Goal: Task Accomplishment & Management: Use online tool/utility

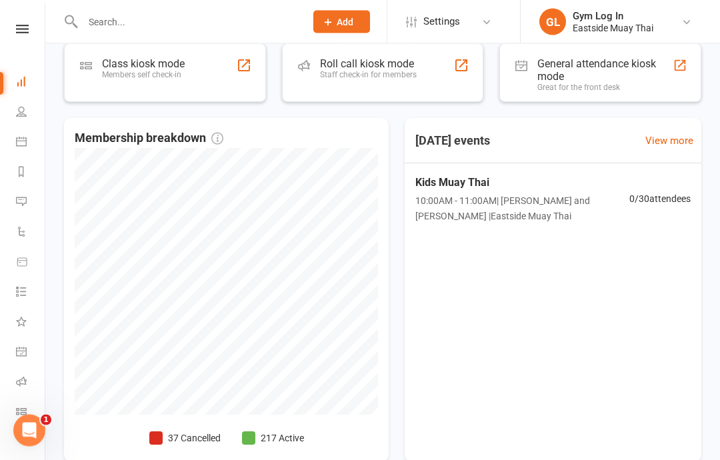
scroll to position [249, 0]
click at [374, 45] on div "Roll call kiosk mode Staff check-in for members" at bounding box center [383, 72] width 202 height 59
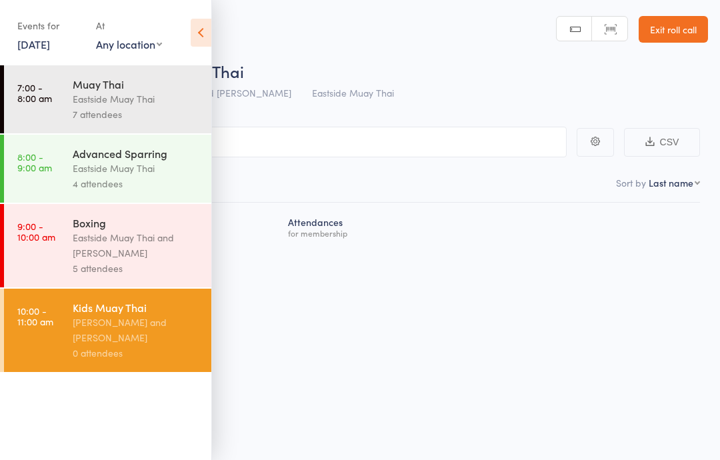
click at [371, 133] on input "search" at bounding box center [293, 142] width 547 height 31
type input "gareth"
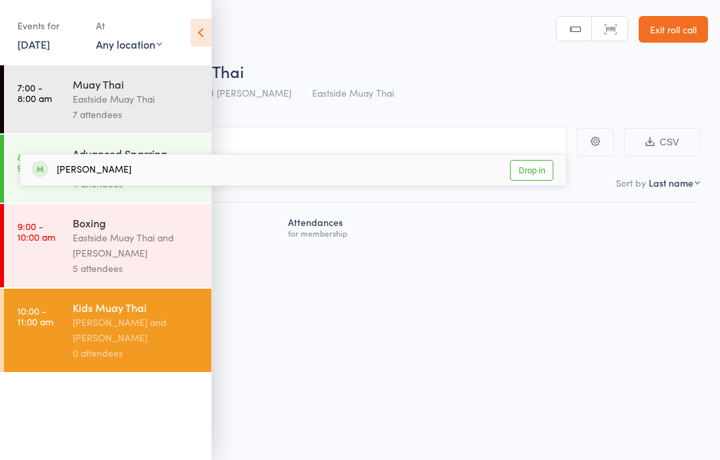
click at [473, 167] on div "Gareth Oh Drop in" at bounding box center [293, 170] width 545 height 31
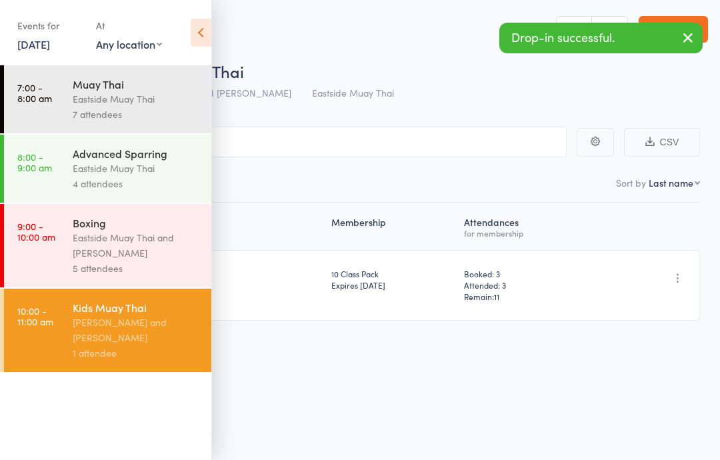
click at [460, 110] on main "CSV Checked in 1 Waiting to check in 0 Sort by Last name First name Last name B…" at bounding box center [360, 243] width 720 height 273
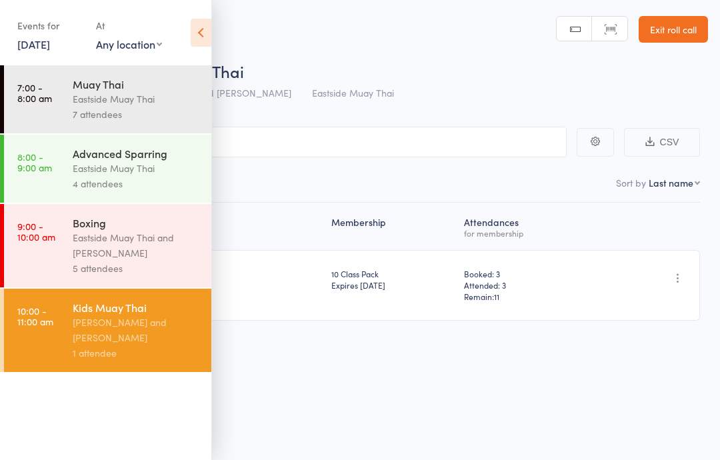
click at [147, 345] on div "Yannik Wijetilaka and Tyler D'Lemos" at bounding box center [136, 330] width 127 height 31
click at [210, 33] on icon at bounding box center [201, 33] width 21 height 28
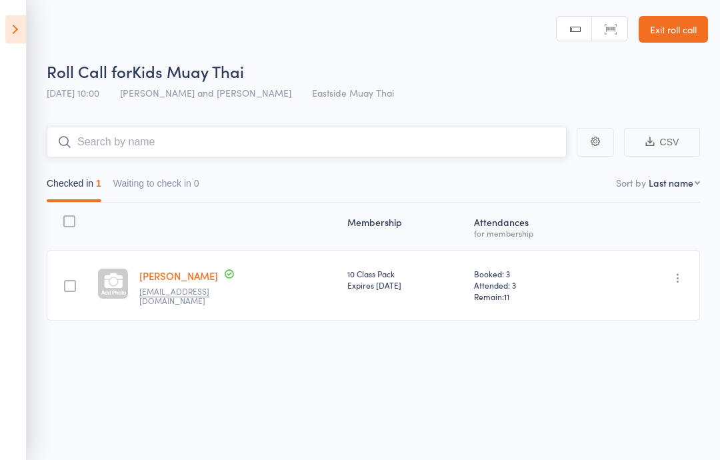
click at [297, 136] on input "search" at bounding box center [307, 142] width 520 height 31
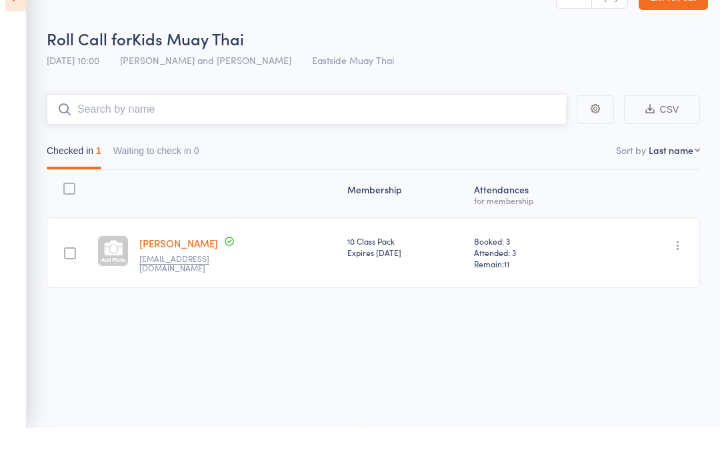
click at [232, 127] on input "search" at bounding box center [307, 142] width 520 height 31
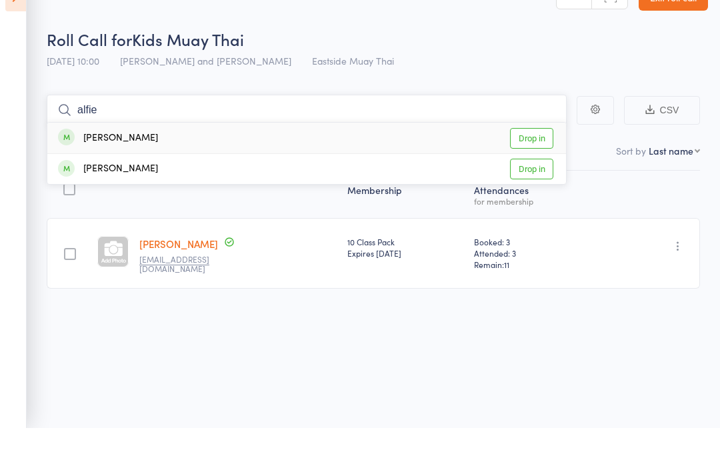
type input "alfie"
click at [117, 155] on div "Kirwan Alfie Drop in" at bounding box center [306, 170] width 519 height 31
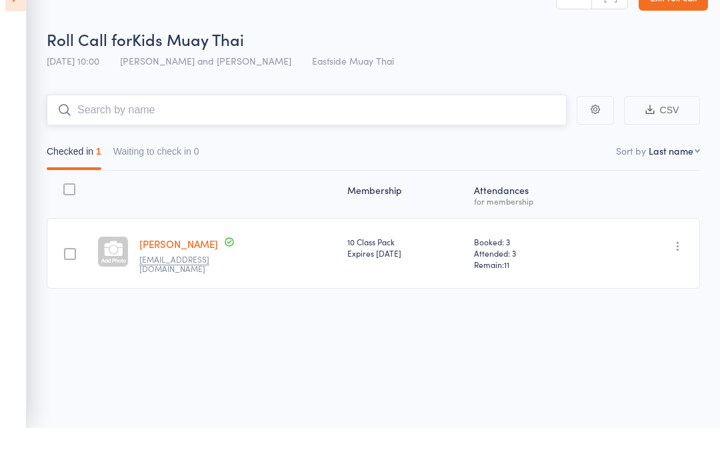
click at [107, 127] on input "search" at bounding box center [307, 142] width 520 height 31
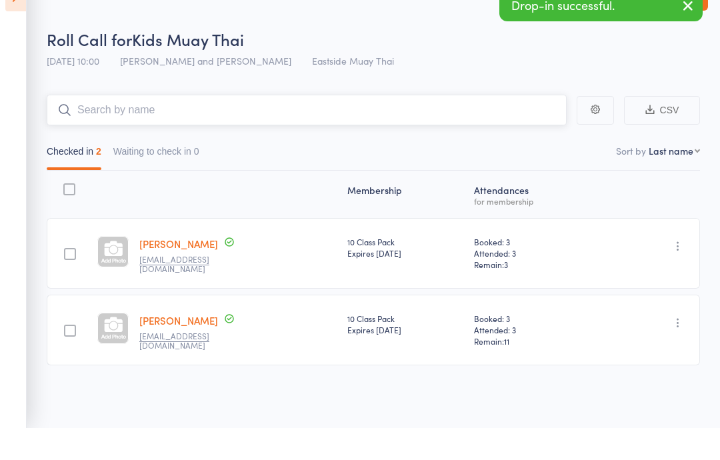
click at [185, 127] on input "search" at bounding box center [307, 142] width 520 height 31
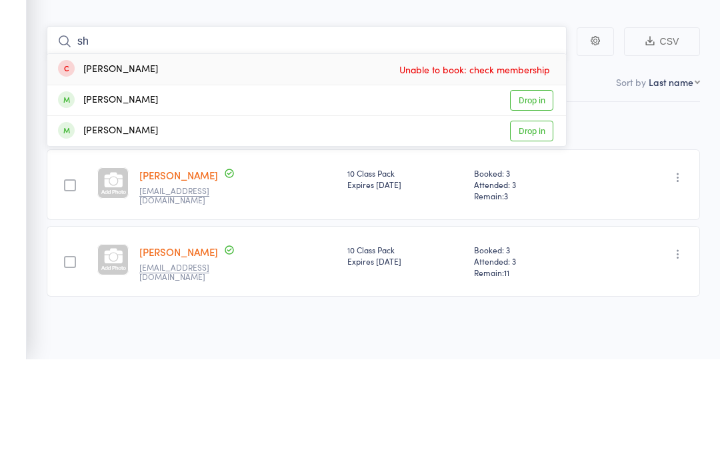
type input "s"
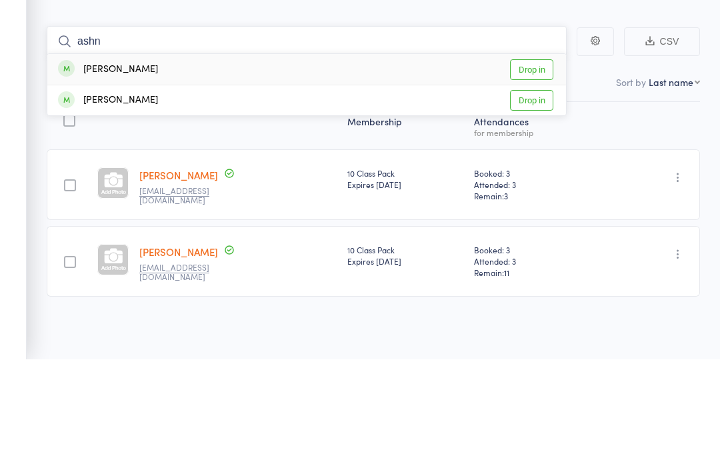
type input "ashn"
click at [153, 155] on div "Ashna Patel Drop in" at bounding box center [306, 170] width 519 height 31
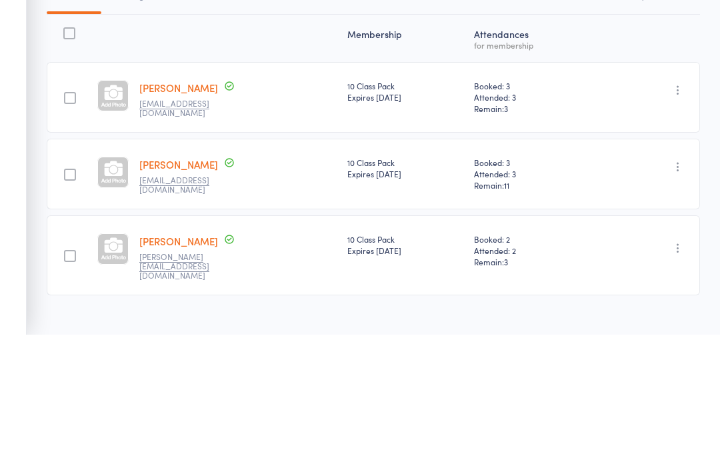
scroll to position [69, 0]
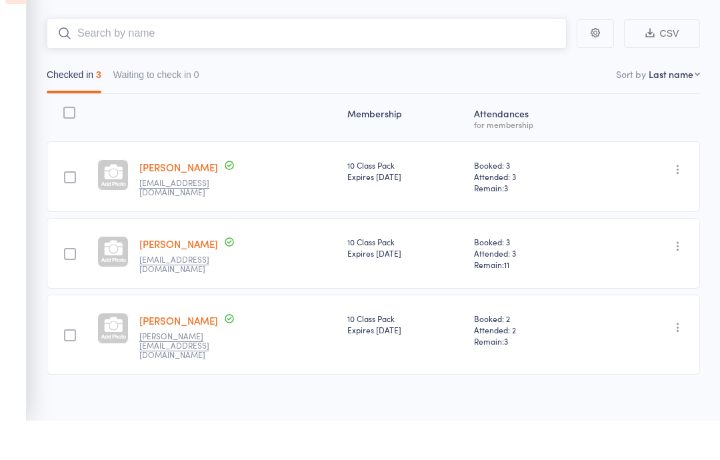
click at [265, 57] on input "search" at bounding box center [307, 72] width 520 height 31
type input "t"
